Goal: Task Accomplishment & Management: Use online tool/utility

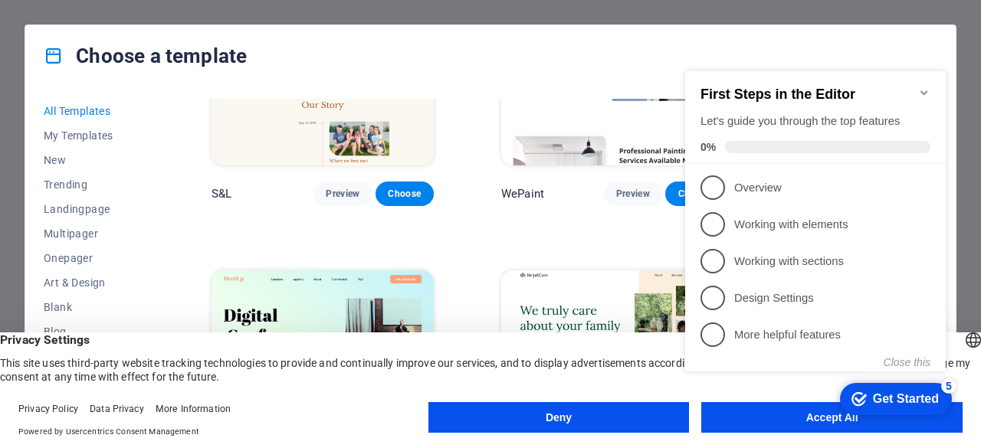
scroll to position [793, 0]
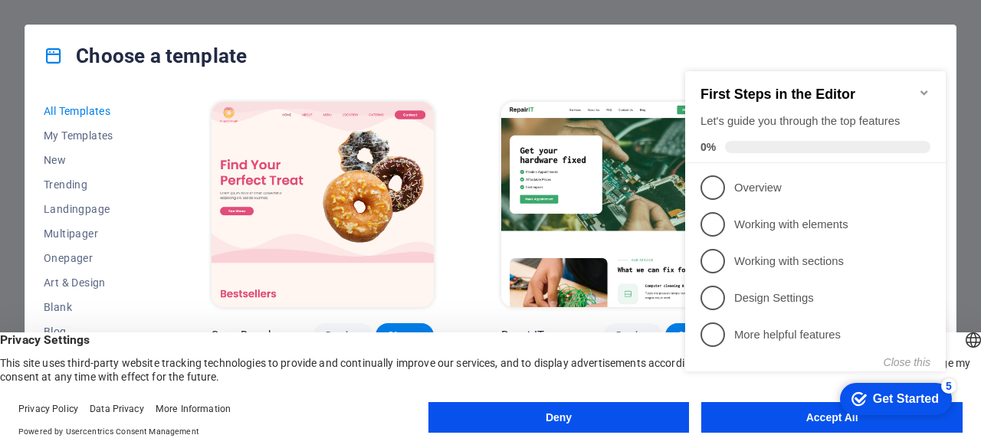
click at [636, 410] on button "Deny" at bounding box center [558, 417] width 261 height 31
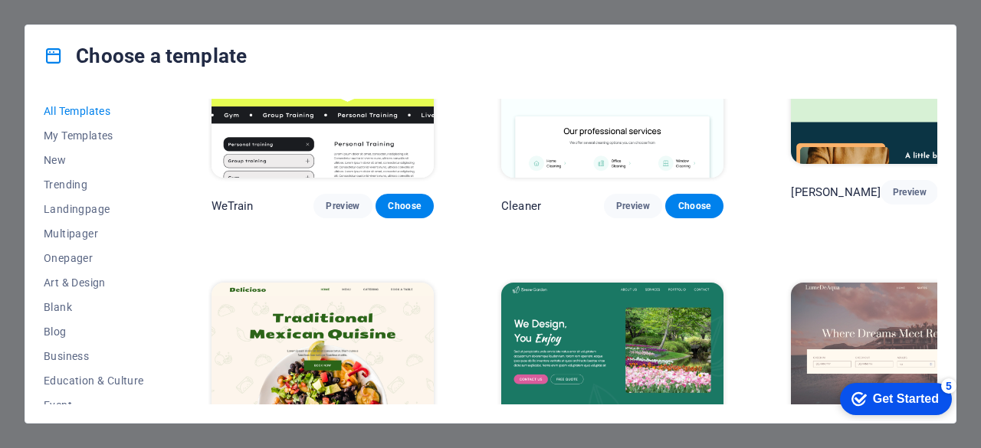
scroll to position [2014, 0]
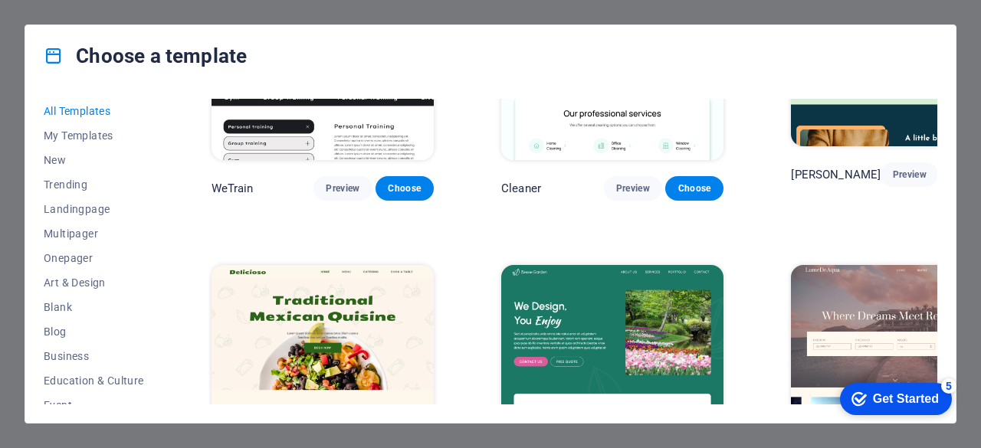
click at [931, 402] on div "Get Started" at bounding box center [906, 399] width 66 height 14
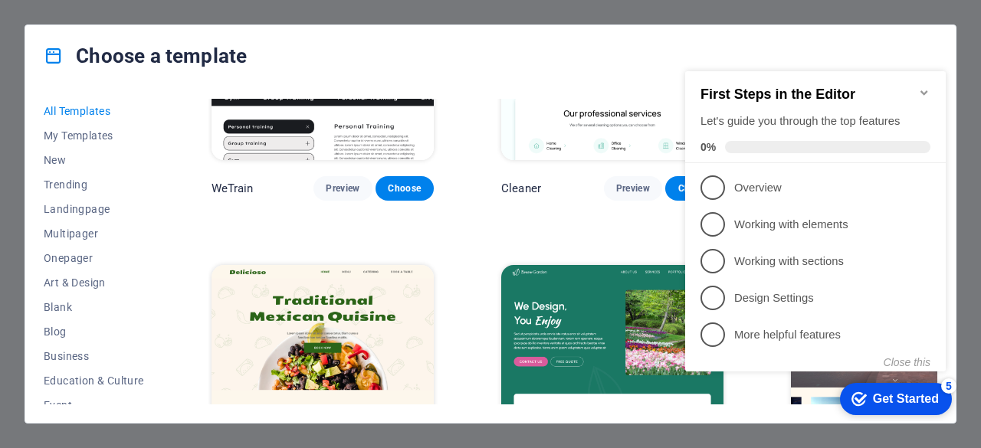
click at [931, 402] on div "Get Started" at bounding box center [906, 399] width 66 height 14
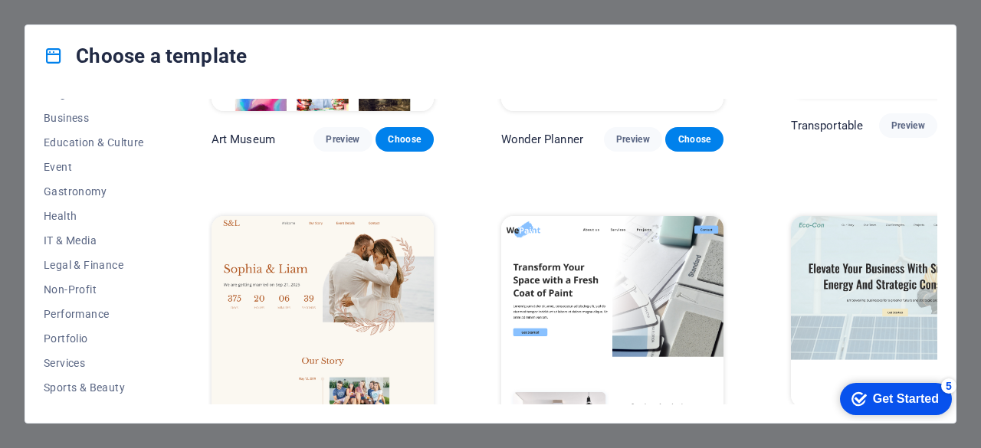
scroll to position [307, 0]
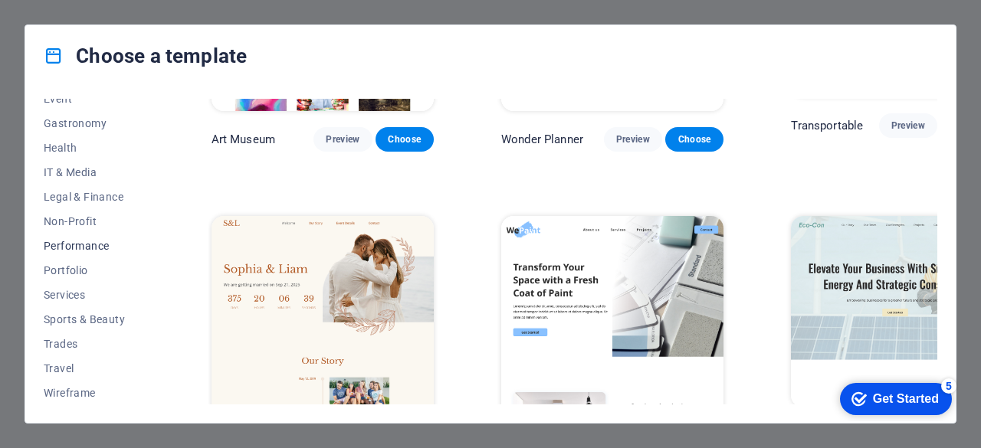
click at [86, 254] on button "Performance" at bounding box center [94, 246] width 100 height 25
